Goal: Task Accomplishment & Management: Use online tool/utility

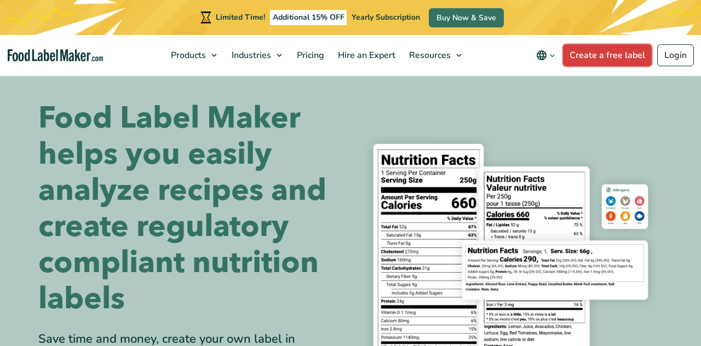
click at [635, 57] on link "Create a free label" at bounding box center [607, 55] width 89 height 22
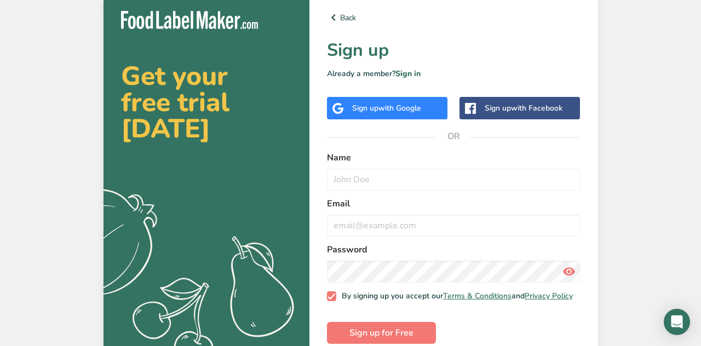
click at [359, 114] on div "Sign up with Google" at bounding box center [386, 107] width 69 height 11
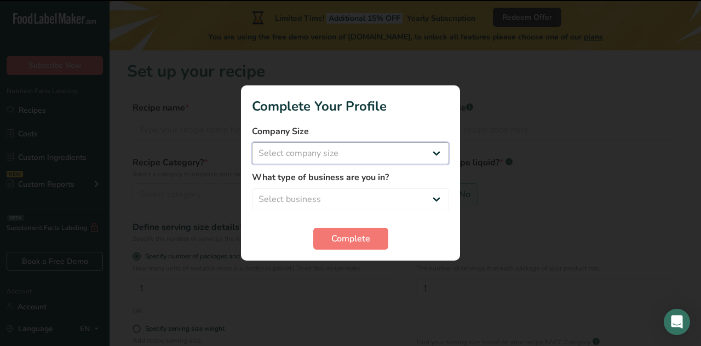
click at [350, 153] on select "Select company size Fewer than 10 Employees 10 to 50 Employees 51 to 500 Employ…" at bounding box center [350, 153] width 197 height 22
select select "1"
click at [252, 142] on select "Select company size Fewer than 10 Employees 10 to 50 Employees 51 to 500 Employ…" at bounding box center [350, 153] width 197 height 22
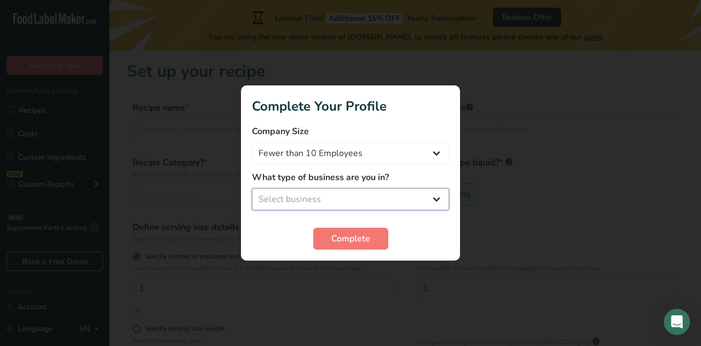
click at [361, 205] on select "Select business Packaged Food Manufacturer Restaurant & Cafe Bakery Meal Plans …" at bounding box center [350, 199] width 197 height 22
select select "8"
click at [252, 188] on select "Select business Packaged Food Manufacturer Restaurant & Cafe Bakery Meal Plans …" at bounding box center [350, 199] width 197 height 22
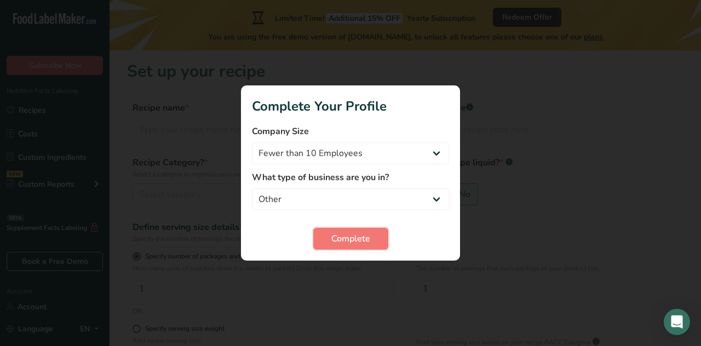
click at [355, 235] on span "Complete" at bounding box center [350, 238] width 39 height 13
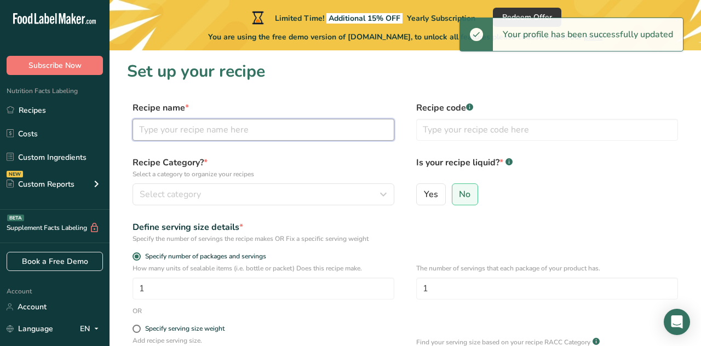
click at [322, 124] on input "text" at bounding box center [263, 130] width 262 height 22
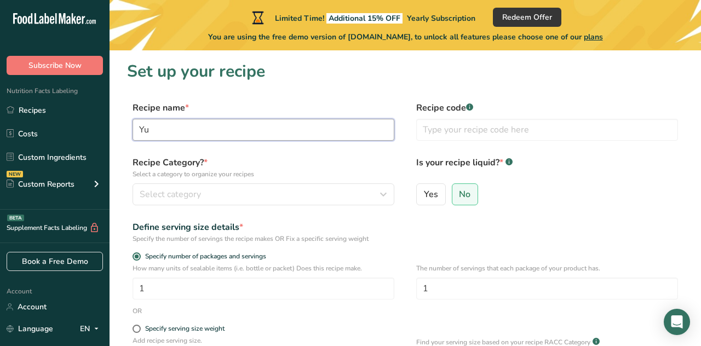
type input "Y"
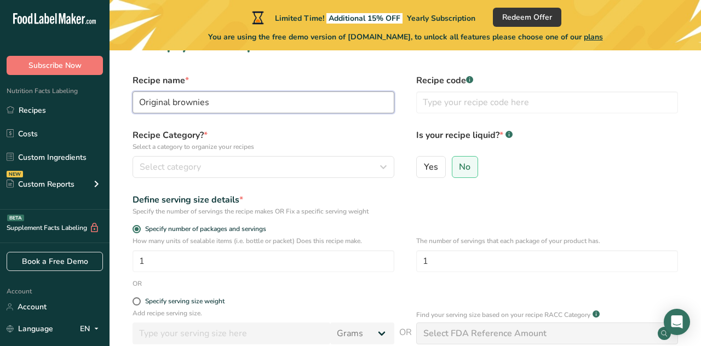
scroll to position [28, 0]
type input "Original brownies"
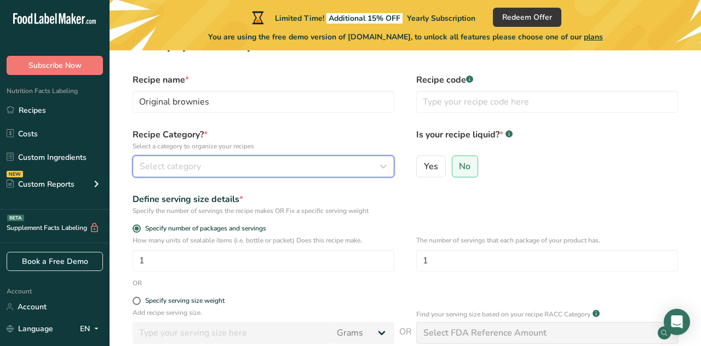
click at [152, 174] on button "Select category" at bounding box center [263, 166] width 262 height 22
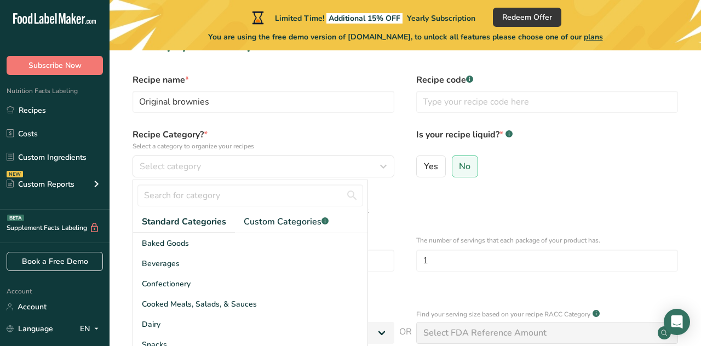
click at [154, 243] on span "Baked Goods" at bounding box center [165, 243] width 47 height 11
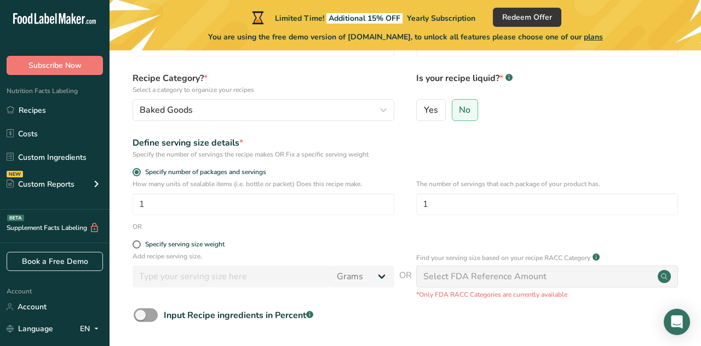
scroll to position [84, 0]
click at [136, 243] on span at bounding box center [136, 245] width 8 height 8
click at [136, 243] on input "Specify serving size weight" at bounding box center [135, 244] width 7 height 7
radio input "true"
radio input "false"
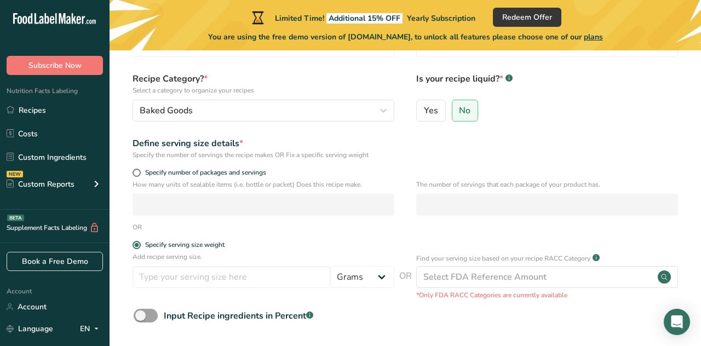
click at [136, 244] on span at bounding box center [136, 245] width 8 height 8
click at [136, 244] on input "Specify serving size weight" at bounding box center [135, 244] width 7 height 7
click at [137, 171] on span at bounding box center [136, 173] width 8 height 8
click at [137, 171] on input "Specify number of packages and servings" at bounding box center [135, 172] width 7 height 7
radio input "true"
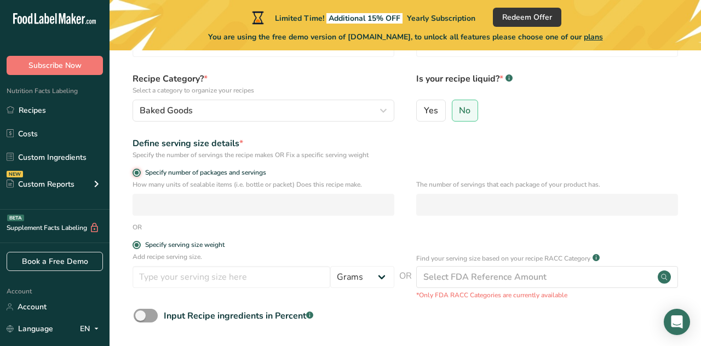
radio input "false"
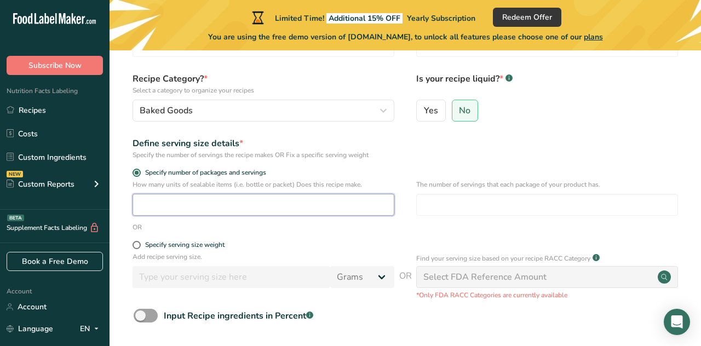
click at [146, 201] on input "number" at bounding box center [263, 205] width 262 height 22
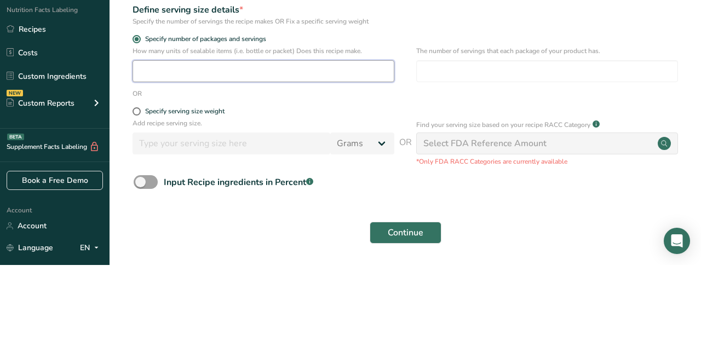
scroll to position [136, 0]
type input "1"
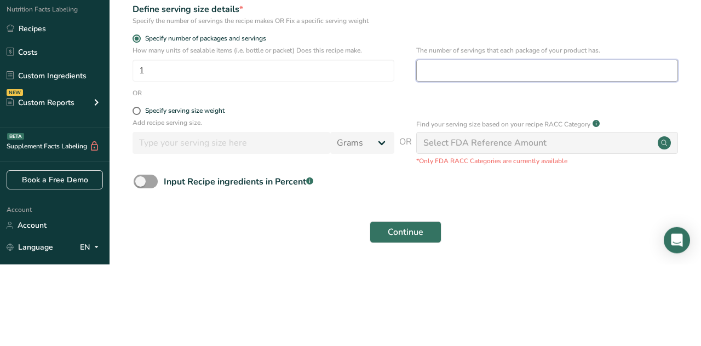
click at [556, 154] on input "number" at bounding box center [547, 152] width 262 height 22
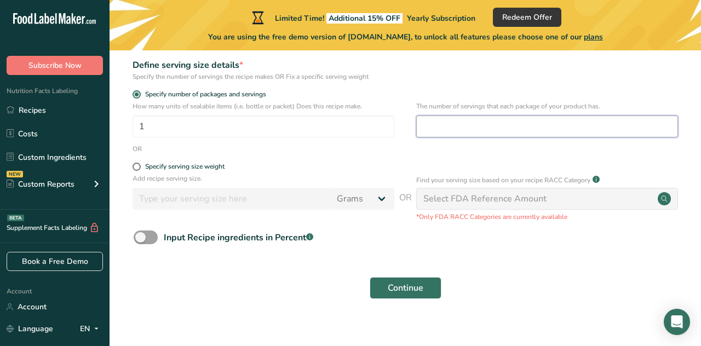
scroll to position [175, 0]
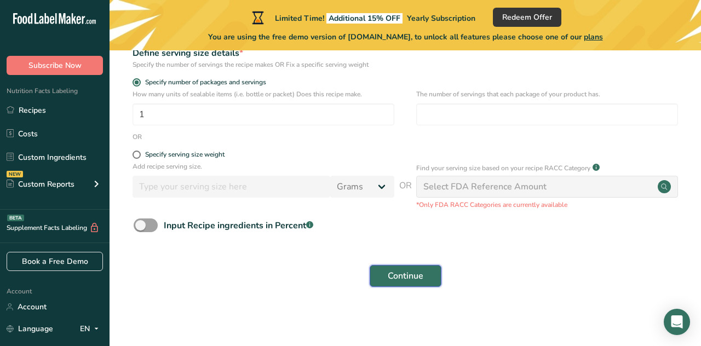
click at [405, 275] on span "Continue" at bounding box center [406, 275] width 36 height 13
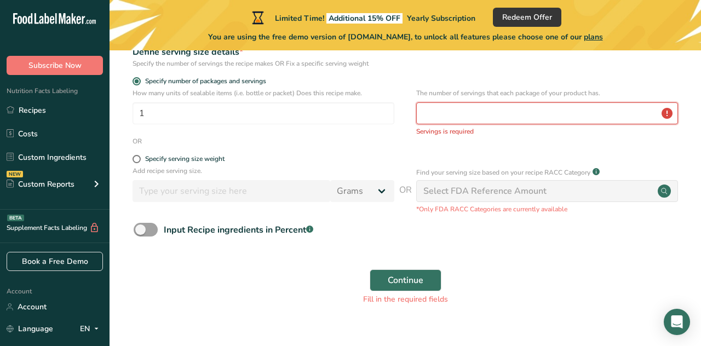
click at [570, 119] on input "number" at bounding box center [547, 113] width 262 height 22
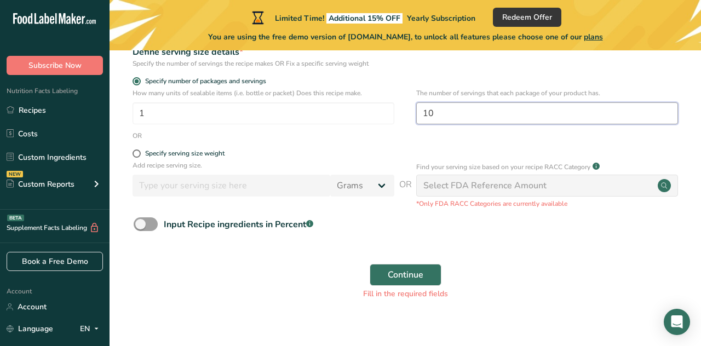
type input "10"
click at [369, 264] on button "Continue" at bounding box center [405, 275] width 72 height 22
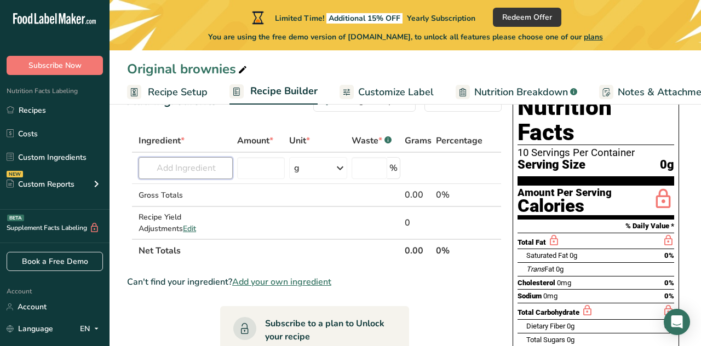
click at [173, 168] on input "text" at bounding box center [185, 168] width 94 height 22
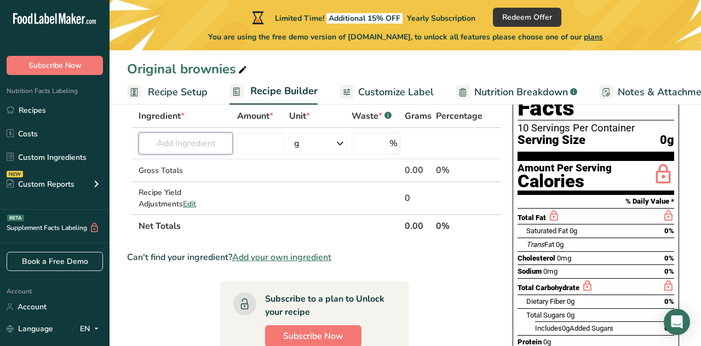
scroll to position [92, 0]
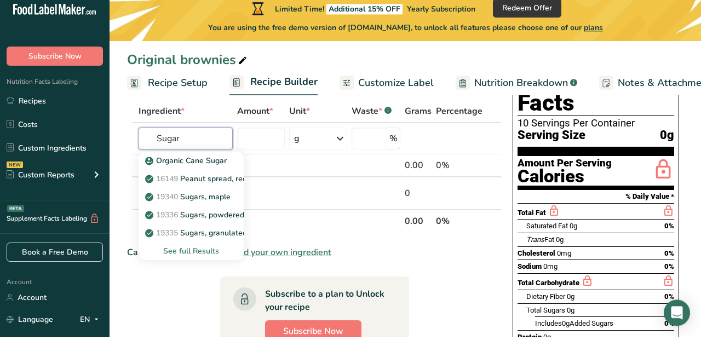
type input "Sugar"
click at [267, 142] on input "number" at bounding box center [261, 148] width 48 height 22
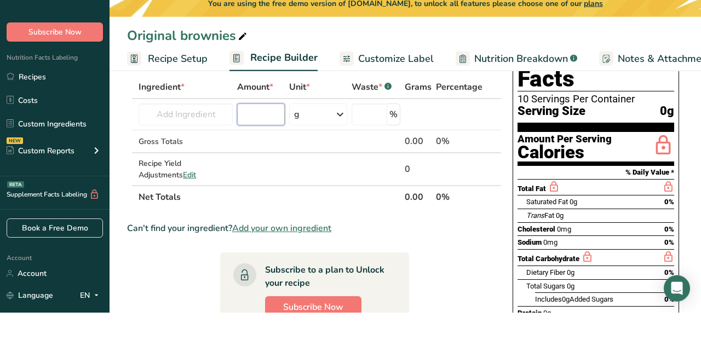
scroll to position [60, 0]
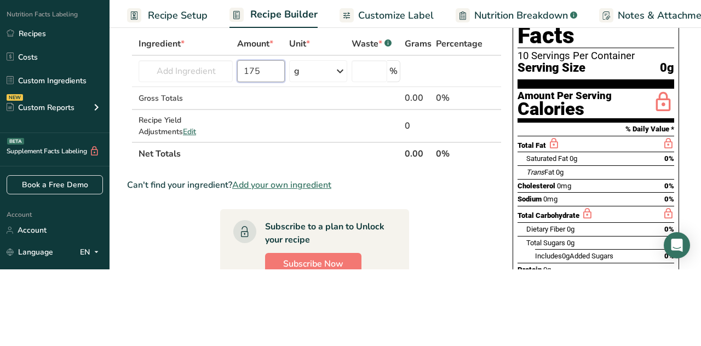
type input "175"
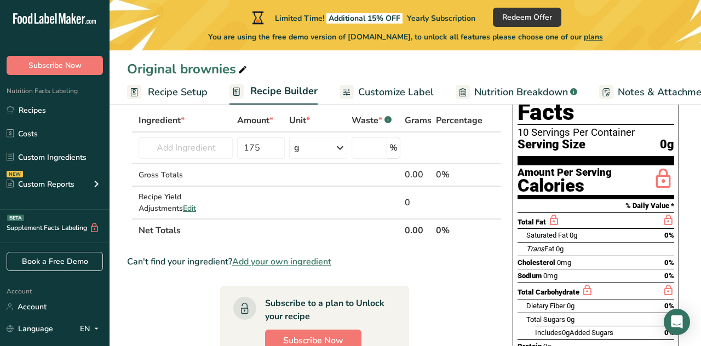
click at [471, 289] on section "Ingredient * Amount * Unit * Waste * .a-a{fill:#347362;}.b-a{fill:#fff;} Grams …" at bounding box center [314, 321] width 374 height 425
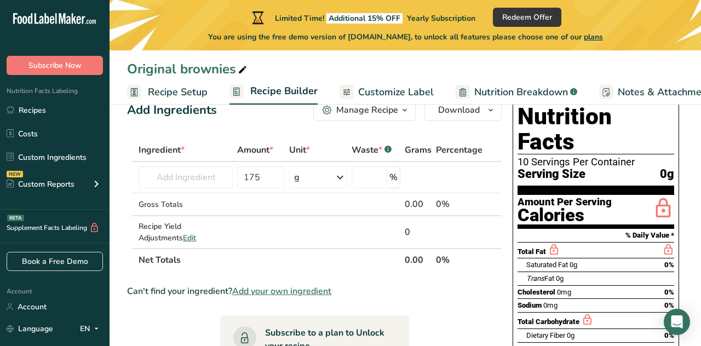
scroll to position [36, 0]
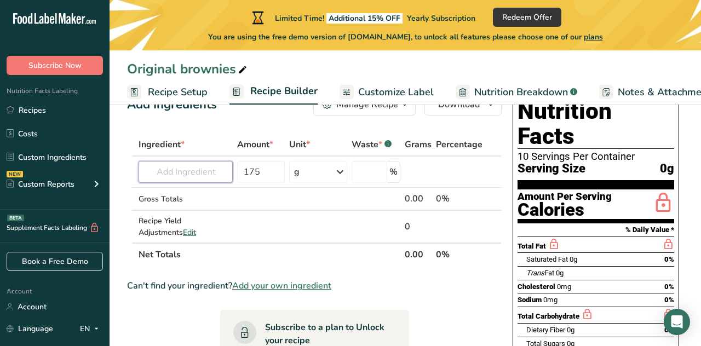
click at [159, 176] on input "text" at bounding box center [185, 172] width 94 height 22
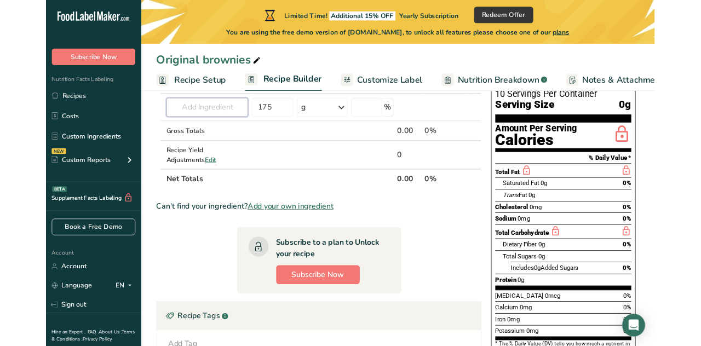
scroll to position [88, 0]
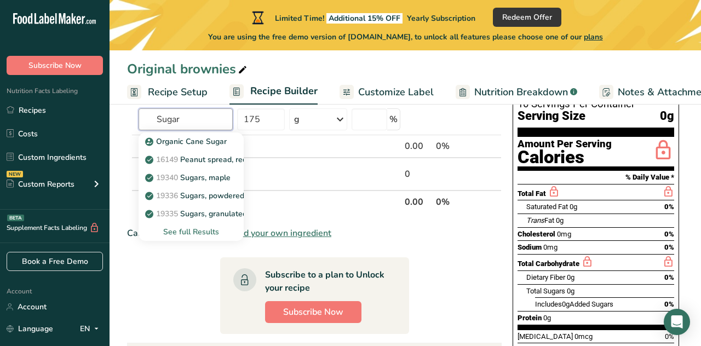
type input "Sugar"
click at [180, 118] on input "text" at bounding box center [185, 119] width 94 height 22
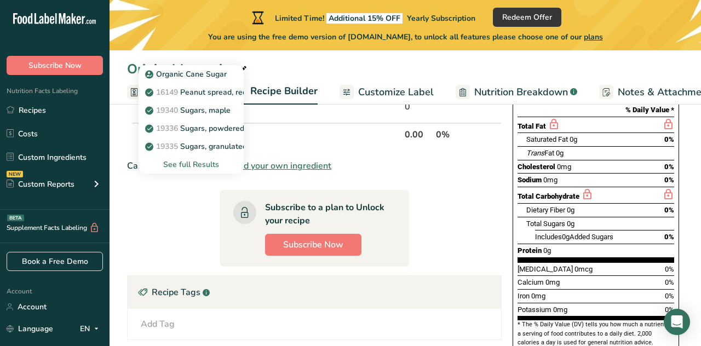
scroll to position [152, 0]
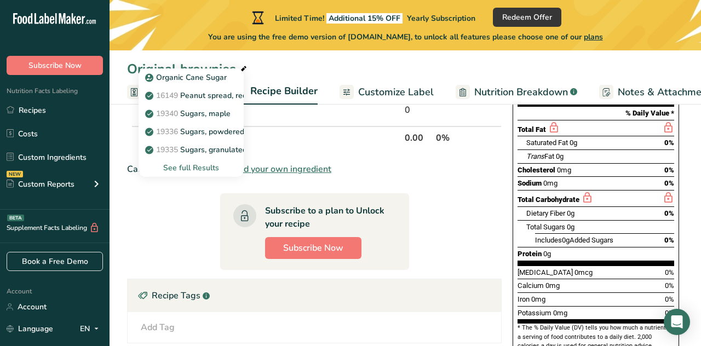
click at [194, 170] on div "See full Results" at bounding box center [191, 167] width 88 height 11
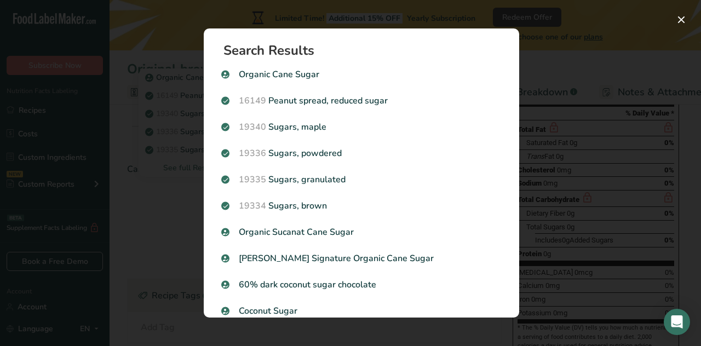
click at [338, 166] on div "19335 [GEOGRAPHIC_DATA], granulated" at bounding box center [361, 179] width 293 height 26
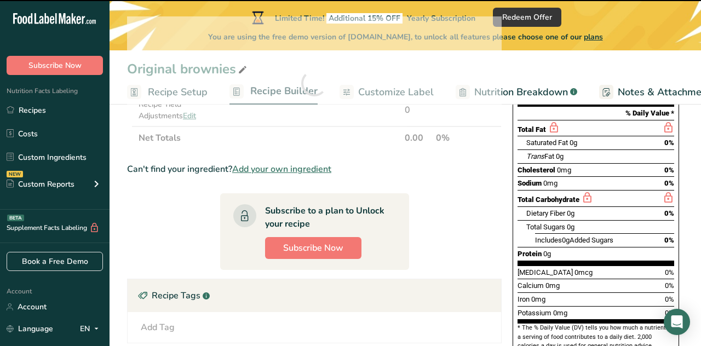
type input "0"
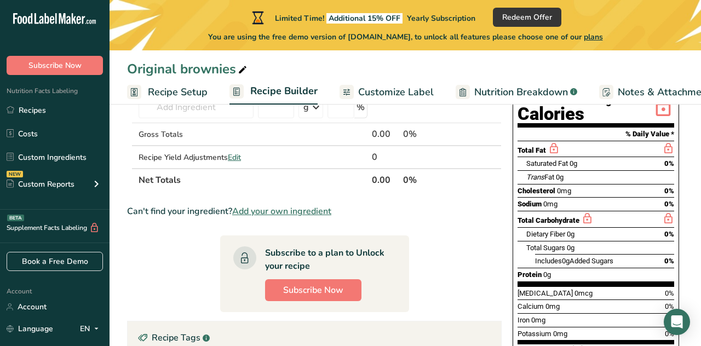
scroll to position [137, 0]
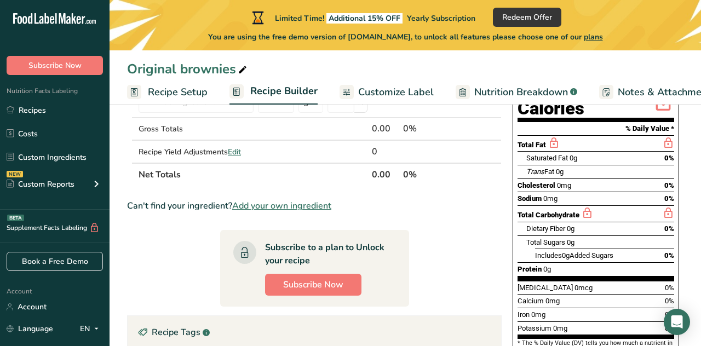
click at [600, 205] on div "Total Carbohydrate" at bounding box center [595, 213] width 157 height 16
click at [590, 206] on icon at bounding box center [587, 213] width 12 height 14
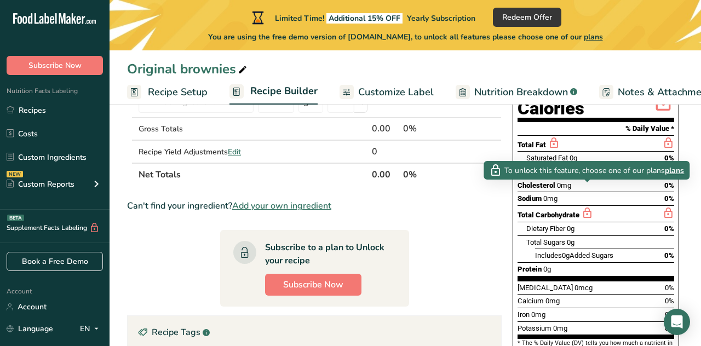
click at [666, 206] on icon at bounding box center [668, 213] width 12 height 14
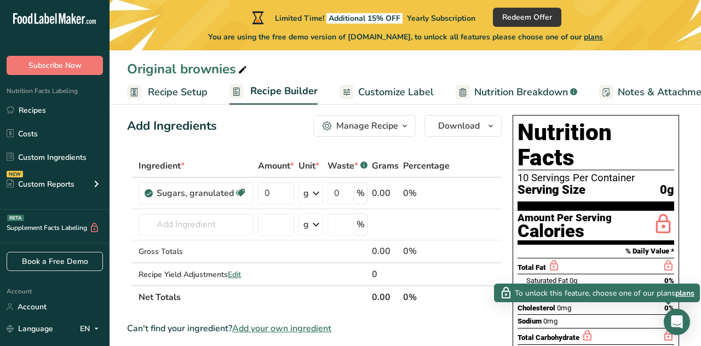
scroll to position [0, 0]
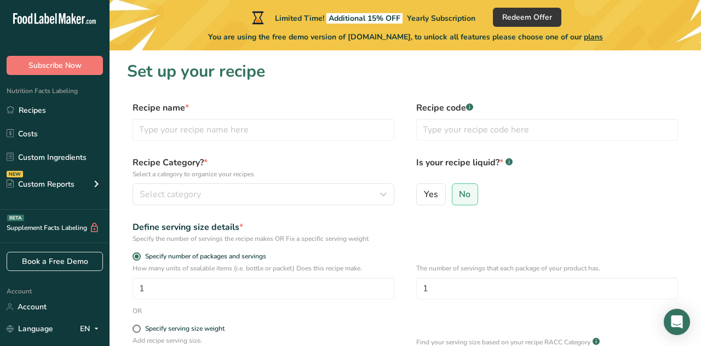
scroll to position [168, 0]
